Goal: Find specific page/section: Find specific page/section

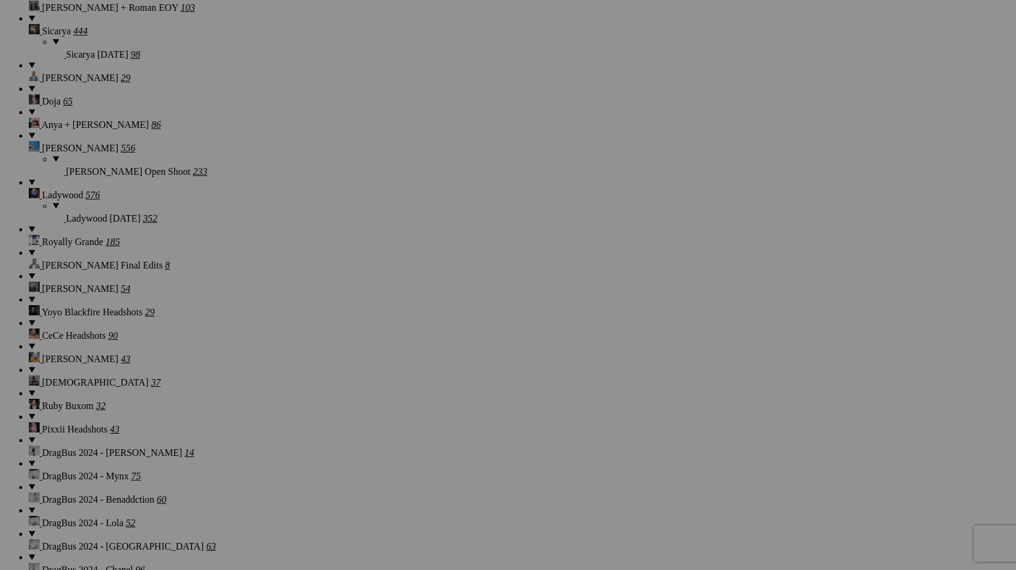
scroll to position [10892, 0]
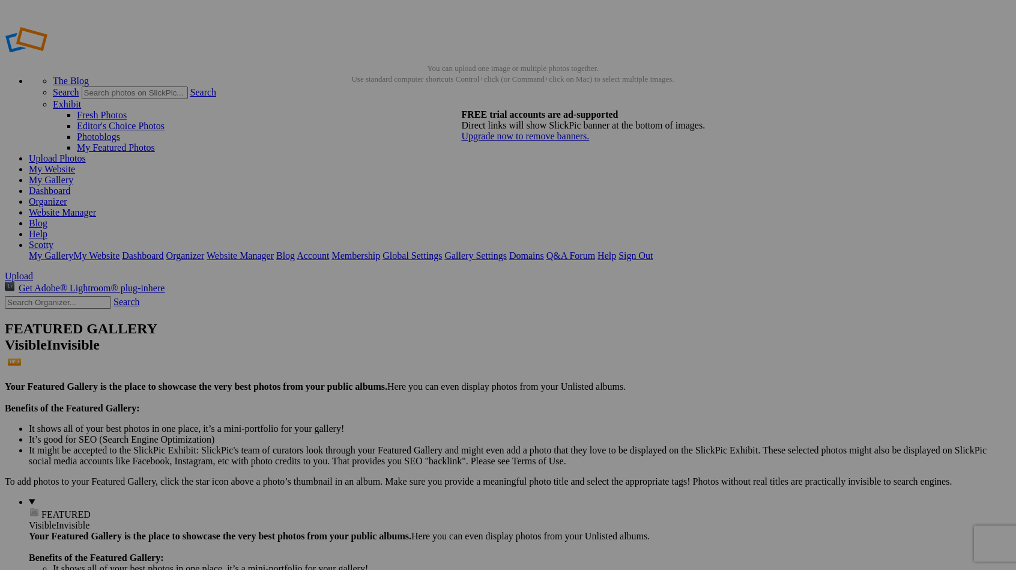
click at [642, 109] on div "FREE trial accounts are ad-supported Direct links will show SlickPic banner at …" at bounding box center [583, 125] width 262 height 32
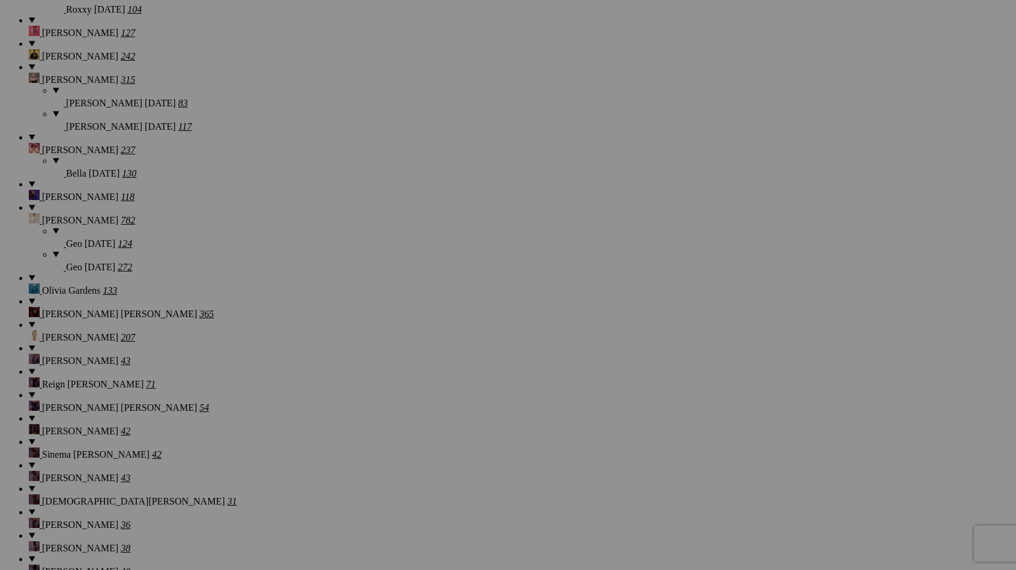
scroll to position [10984, 0]
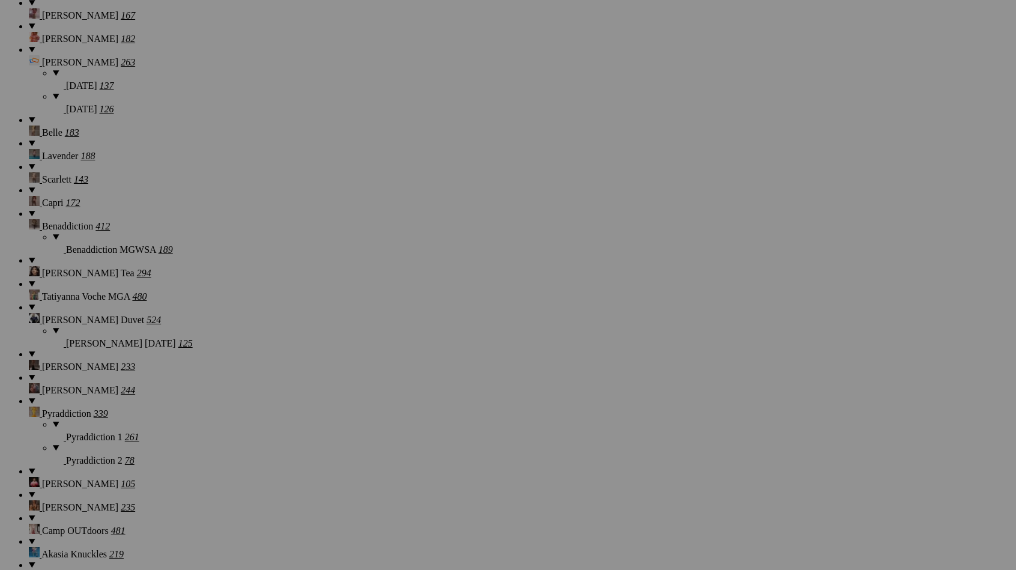
scroll to position [2588, 0]
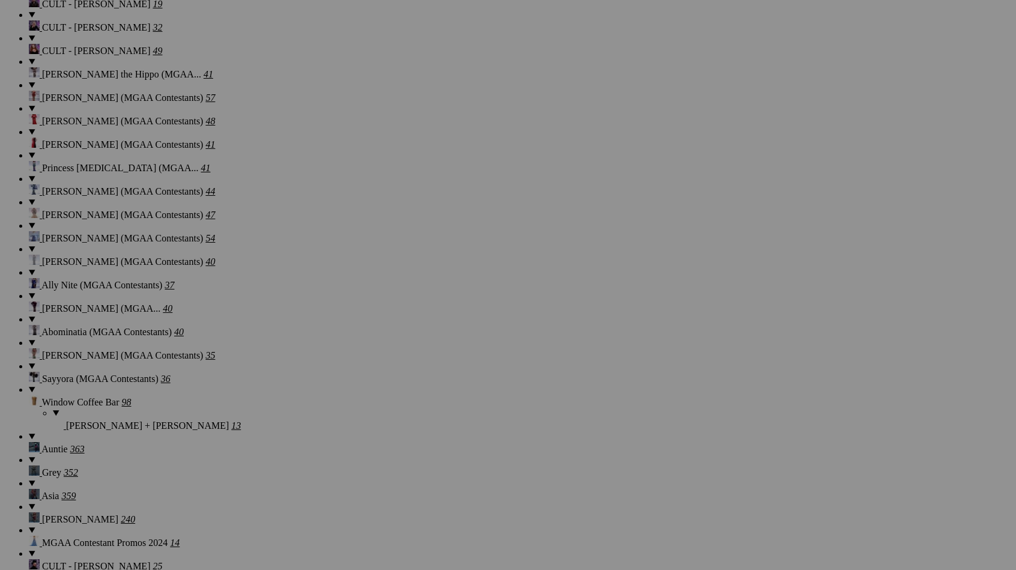
scroll to position [11722, 0]
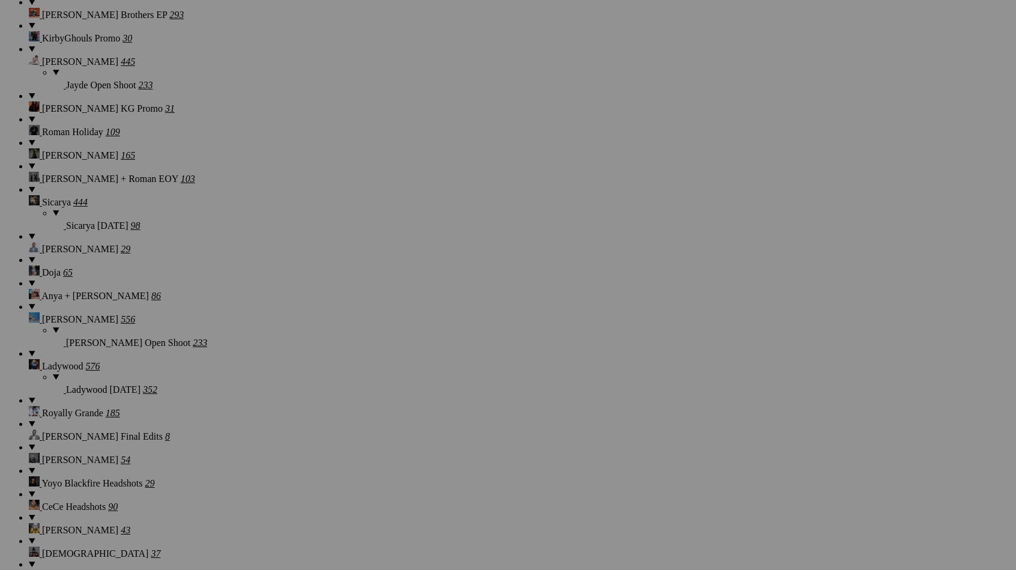
scroll to position [10707, 0]
